Goal: Information Seeking & Learning: Learn about a topic

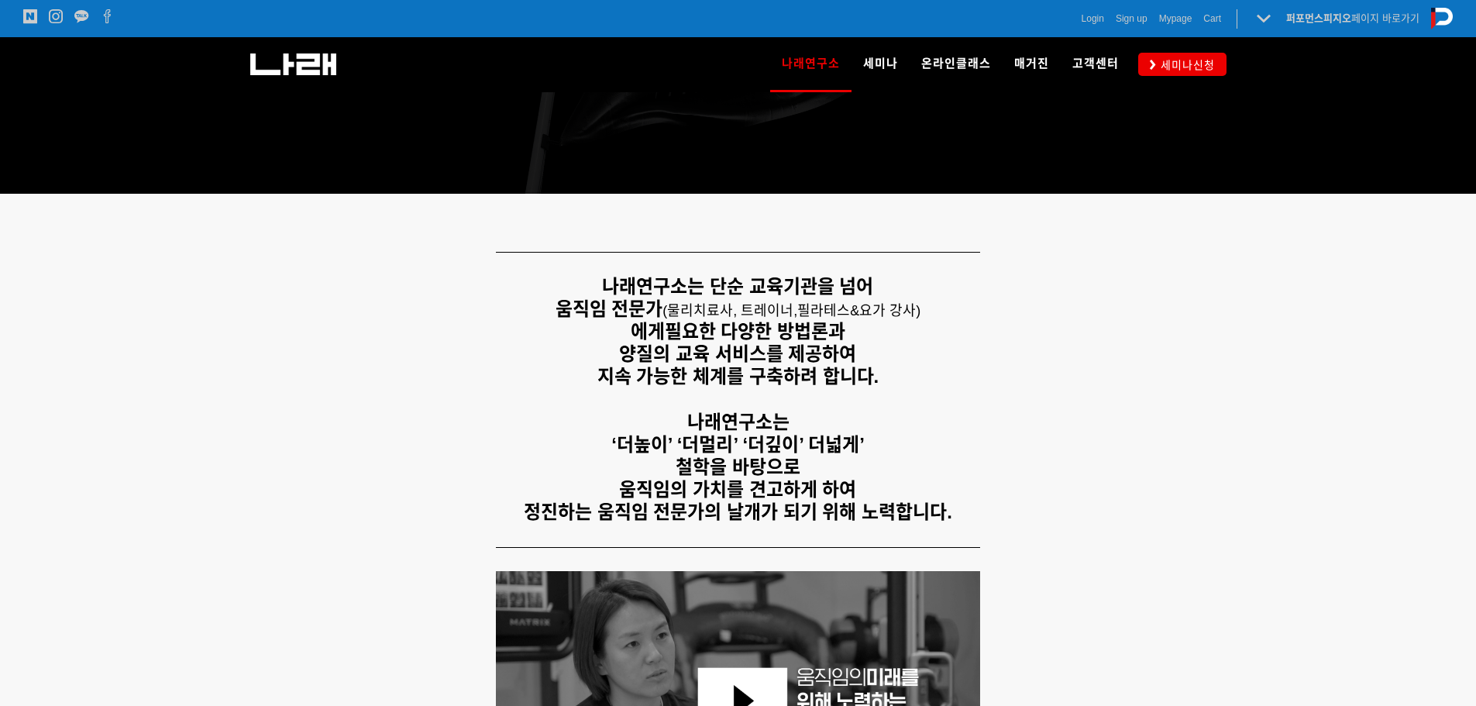
scroll to position [77, 0]
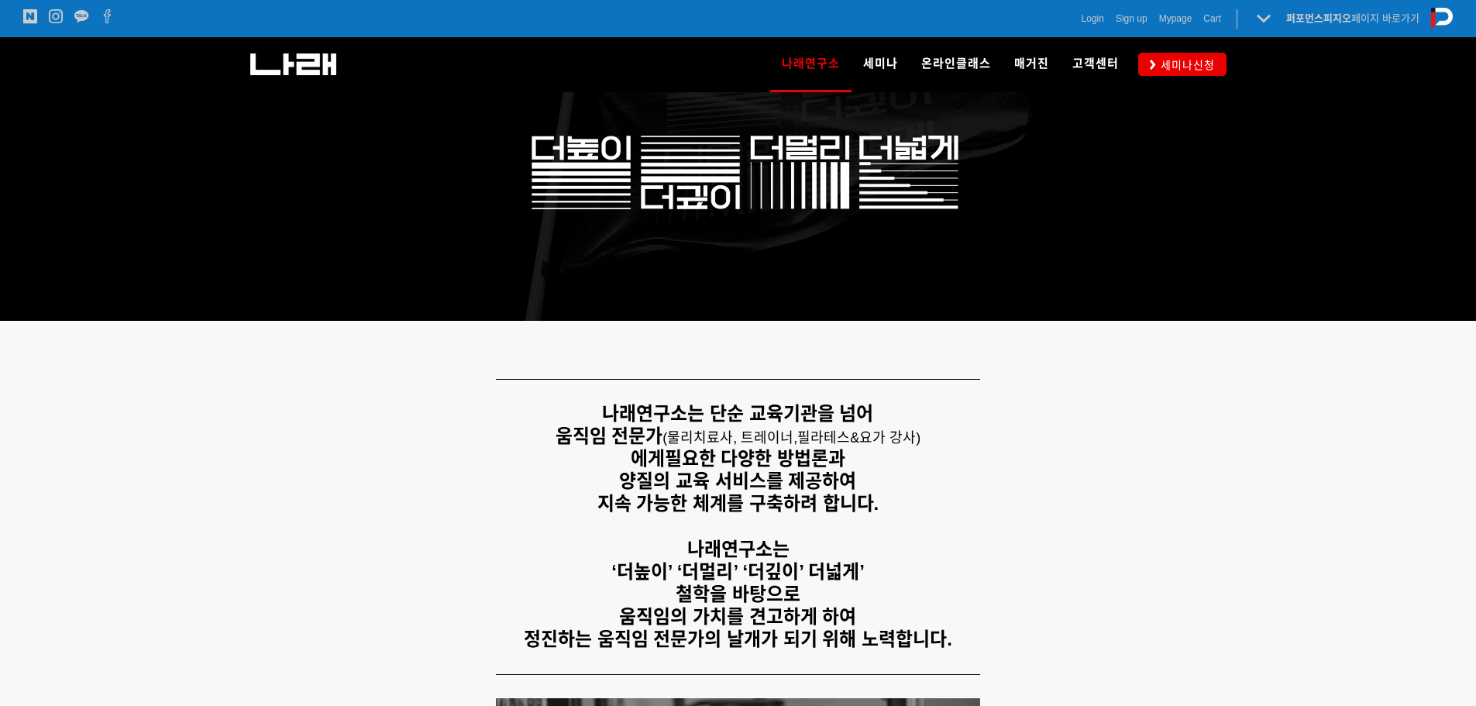
click at [1231, 590] on div "나래연구소는 단순 교육기관을 넘어 움직임 전문가 ( 물리치료사, 트레이너, 필라테스&요가 강사) 에게 필요한 다양한 방법론과 양질의 교육 서비…" at bounding box center [738, 526] width 992 height 271
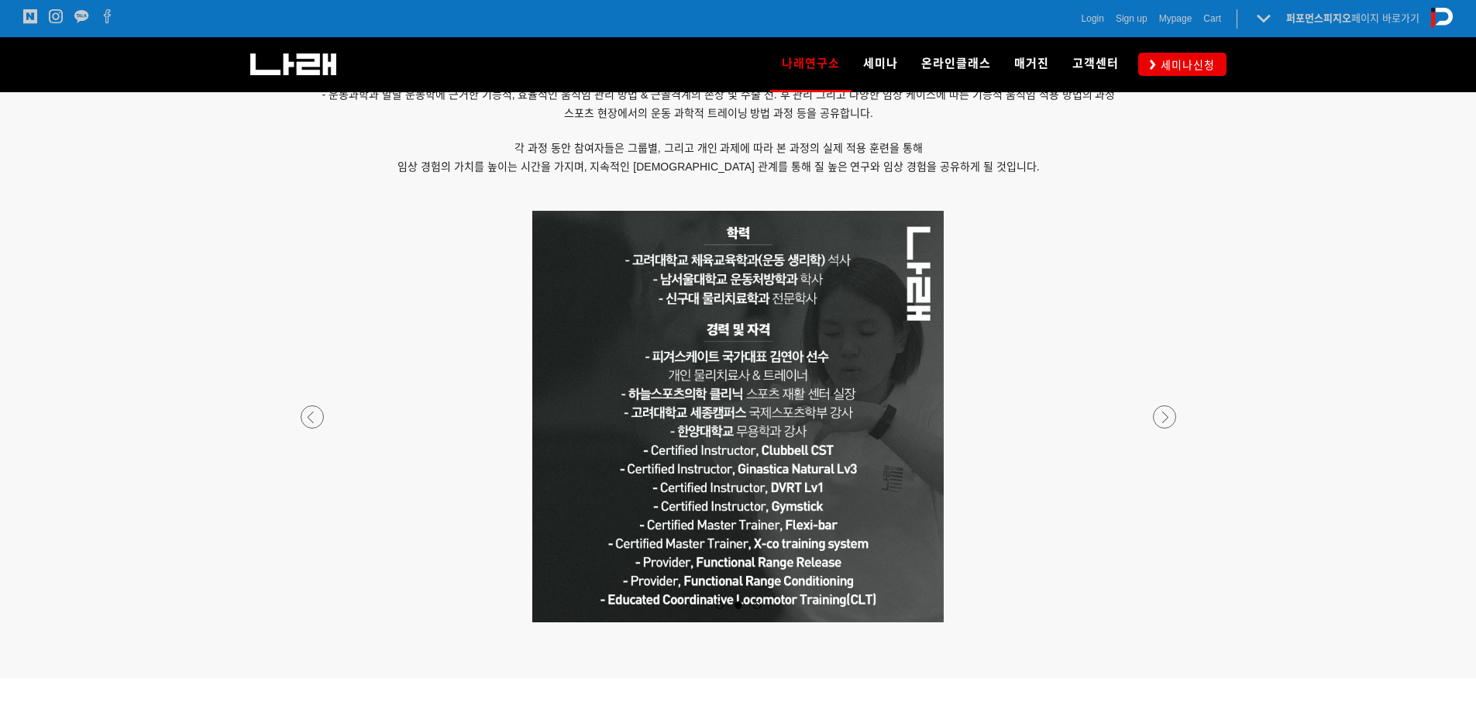
scroll to position [1239, 0]
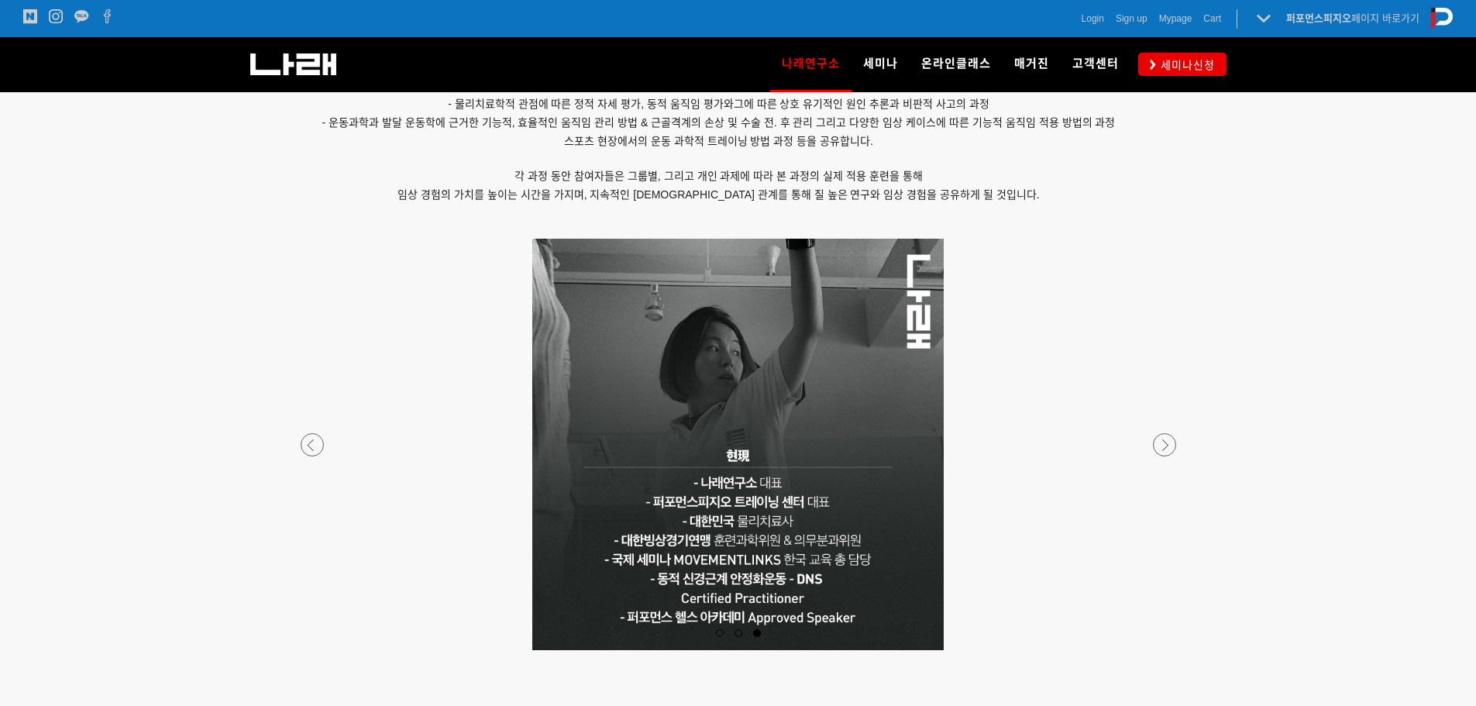
click at [318, 650] on div at bounding box center [738, 650] width 914 height 0
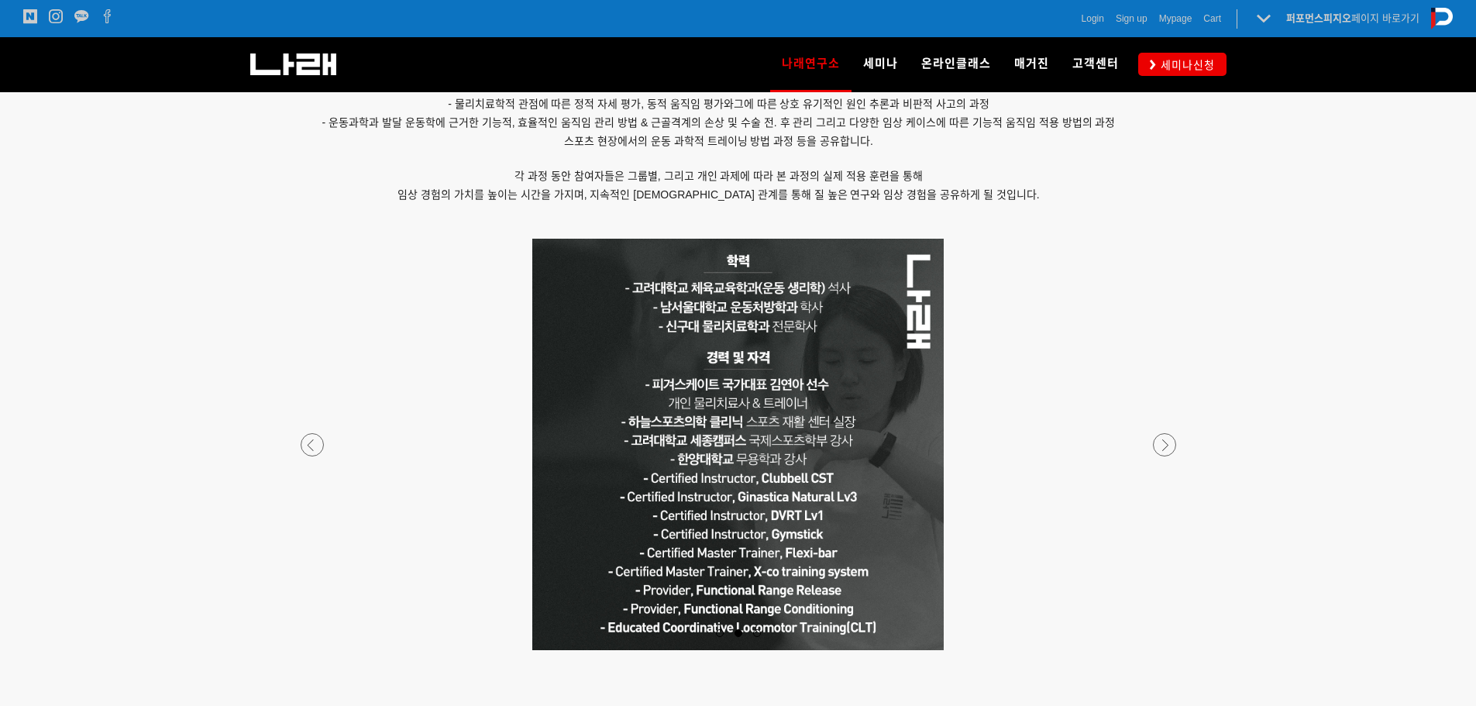
click at [318, 650] on div at bounding box center [738, 650] width 914 height 0
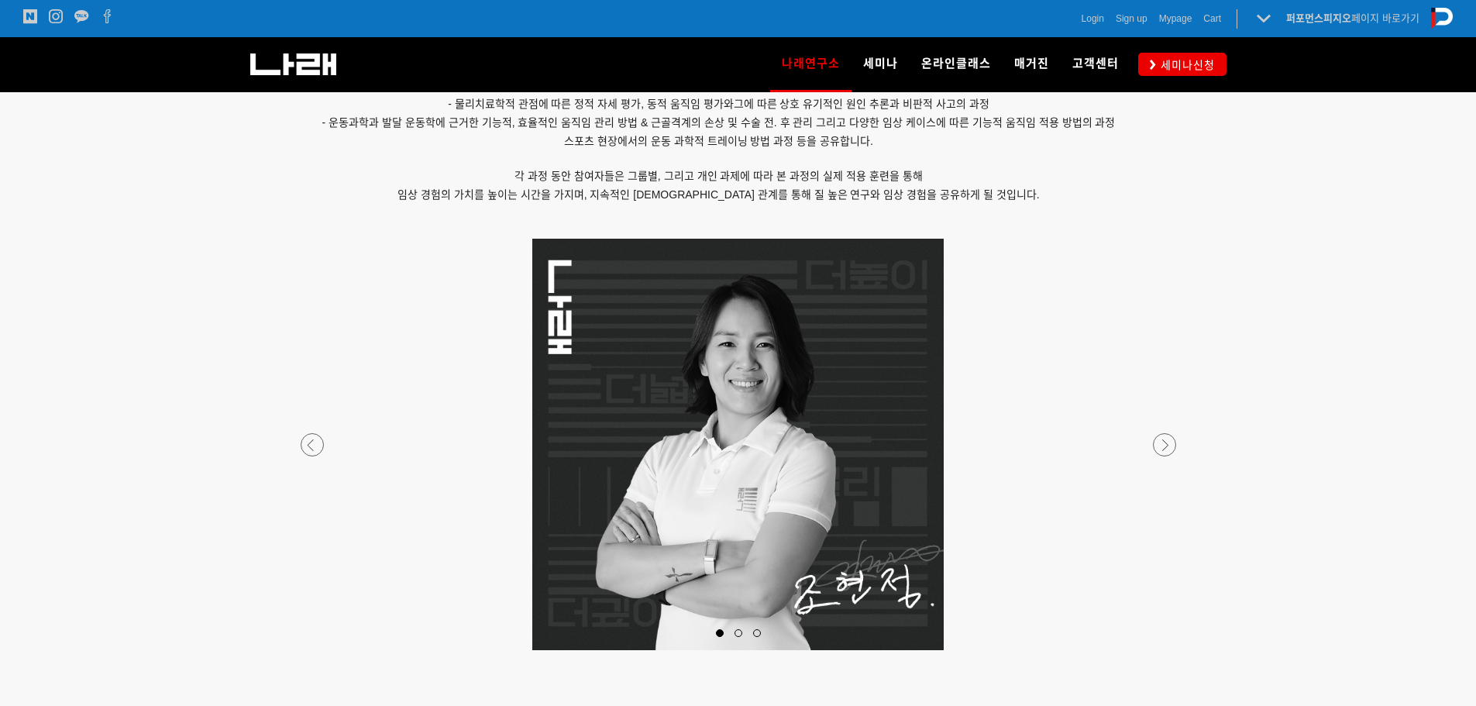
click at [318, 650] on div at bounding box center [738, 650] width 914 height 0
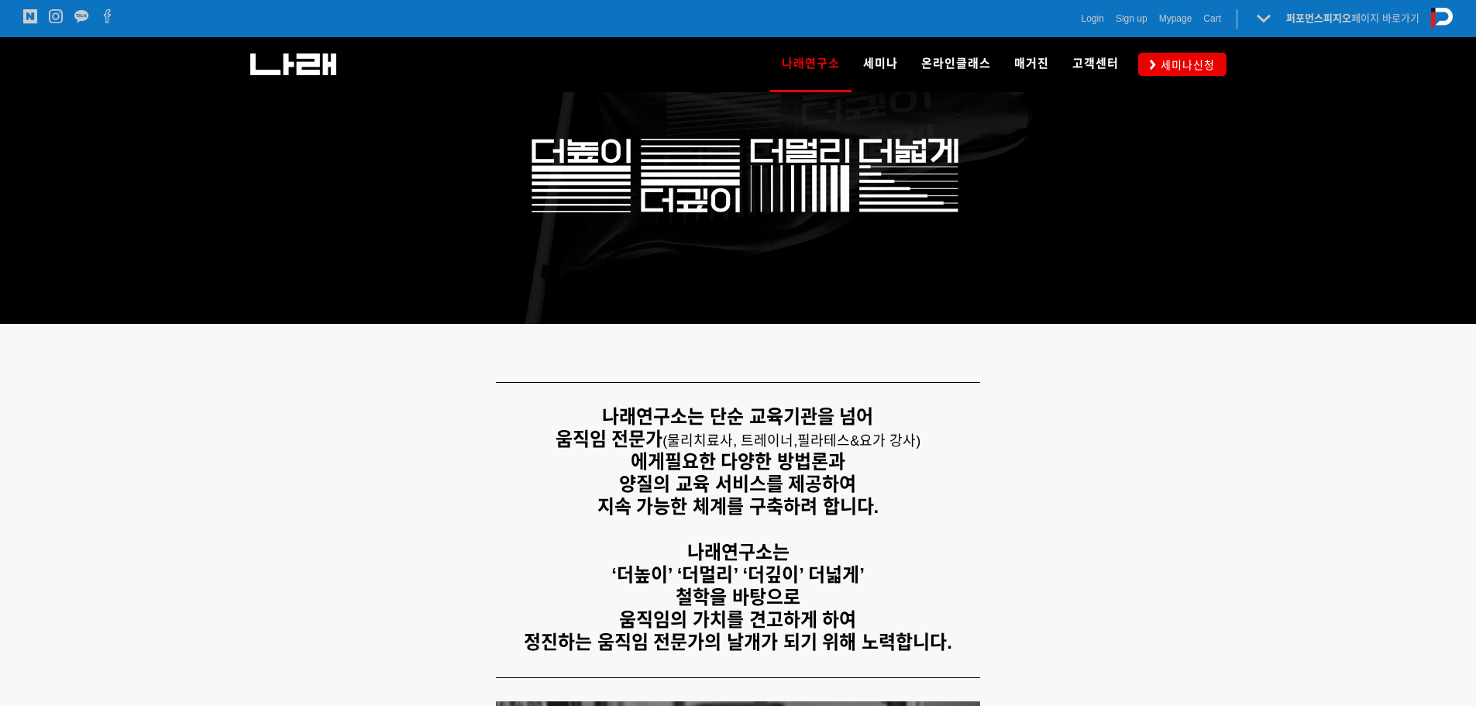
scroll to position [0, 0]
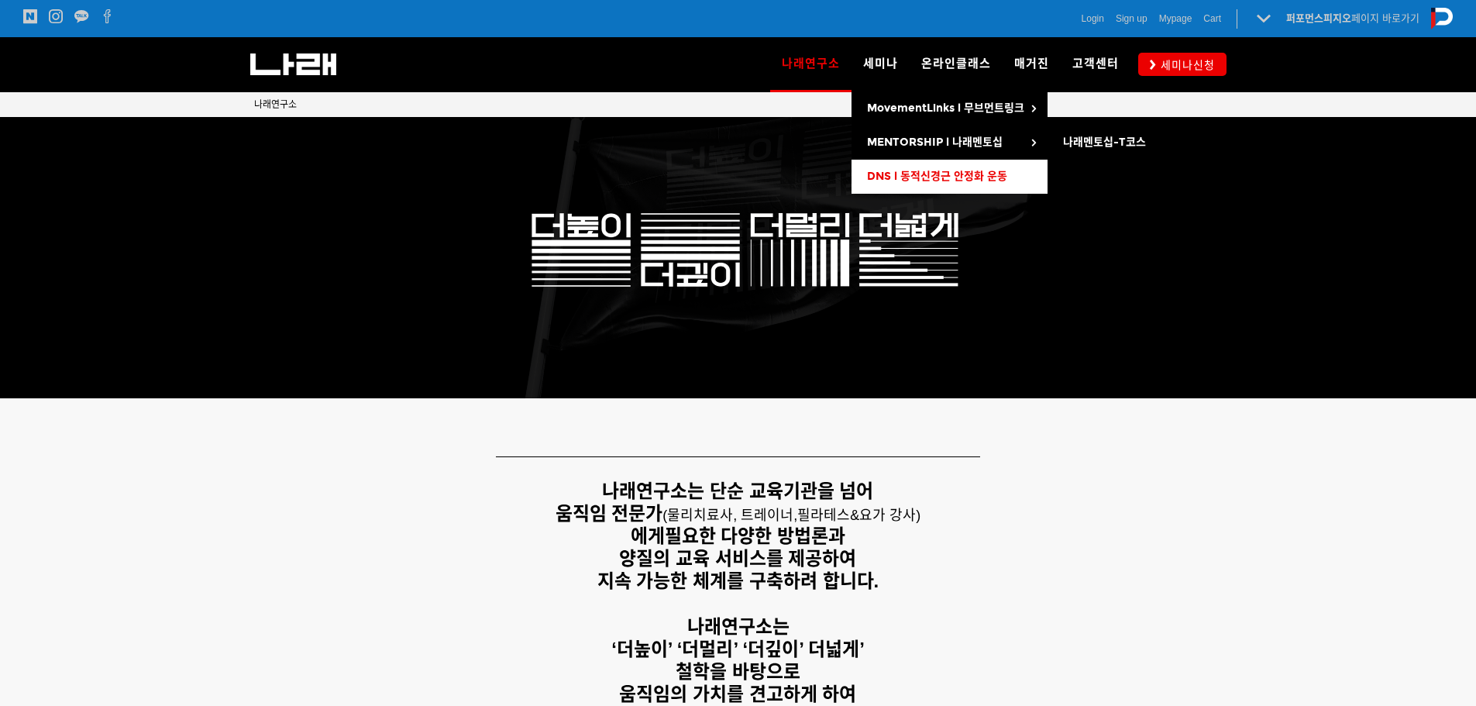
click at [986, 163] on link "DNS l 동적신경근 안정화 운동" at bounding box center [949, 177] width 196 height 34
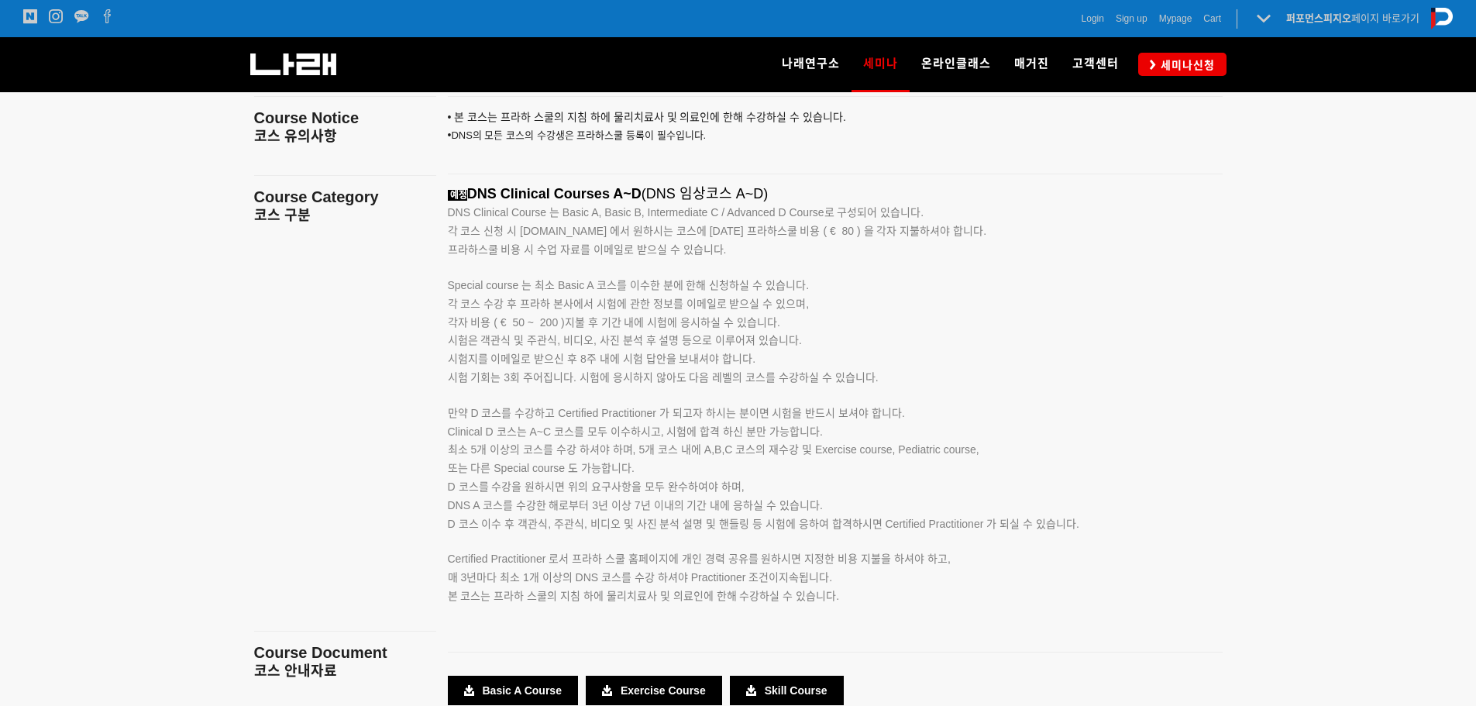
scroll to position [2797, 0]
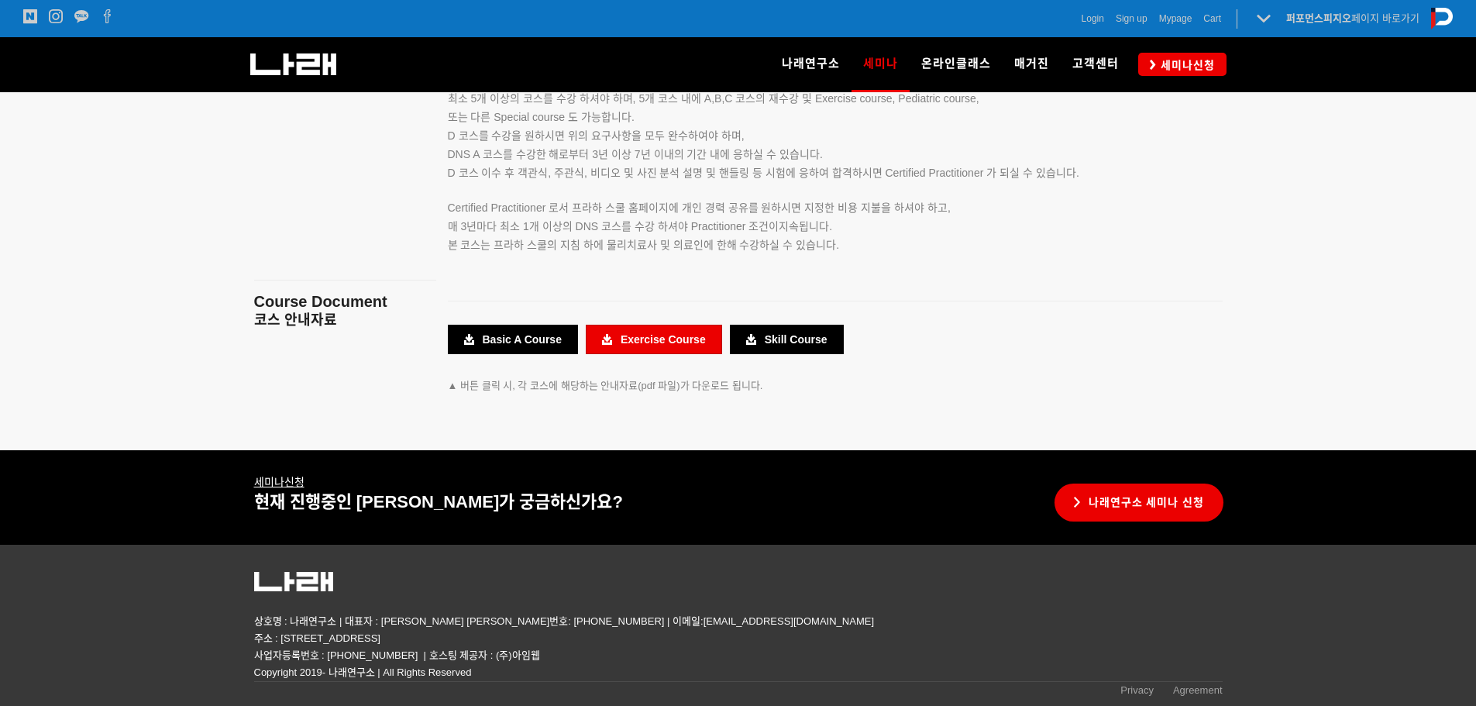
click at [682, 340] on link "Exercise Course" at bounding box center [654, 339] width 136 height 29
